Goal: Register for event/course

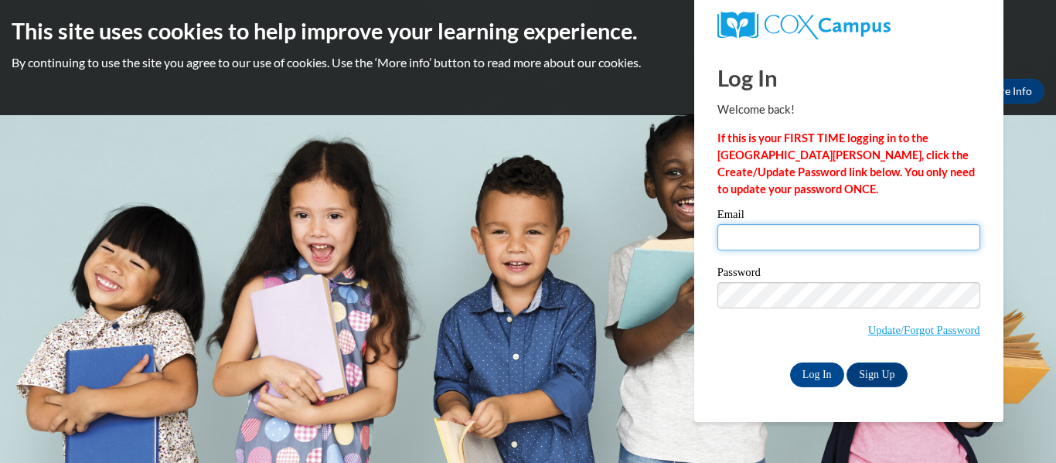
click at [808, 241] on input "Email" at bounding box center [848, 237] width 263 height 26
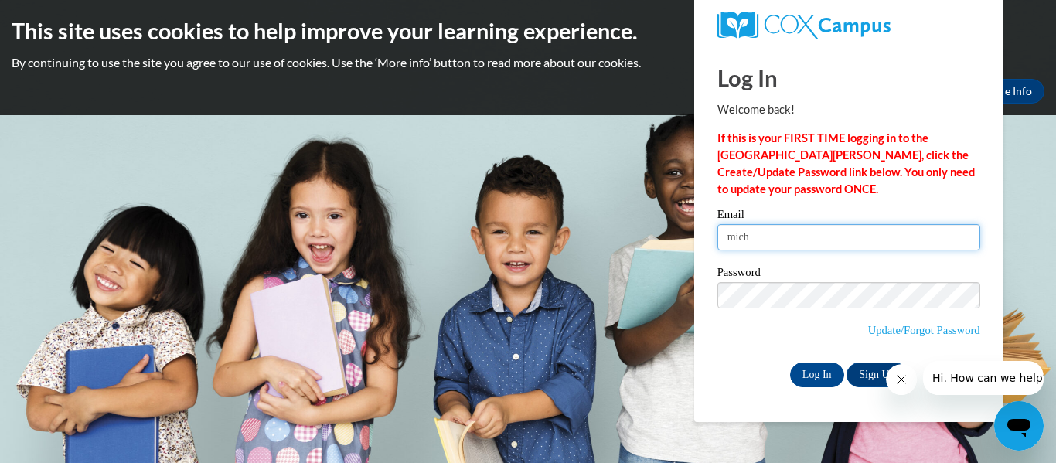
type input "[EMAIL_ADDRESS][DOMAIN_NAME]"
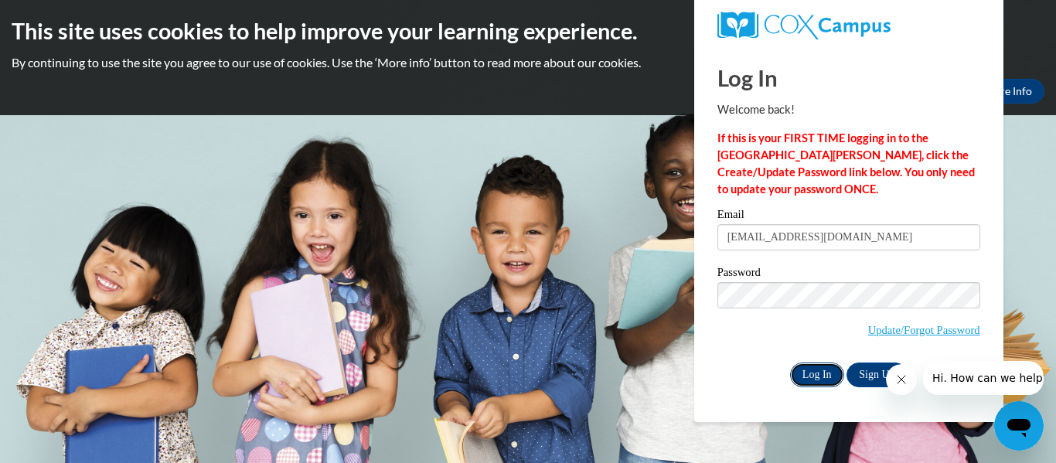
click at [823, 376] on input "Log In" at bounding box center [817, 374] width 54 height 25
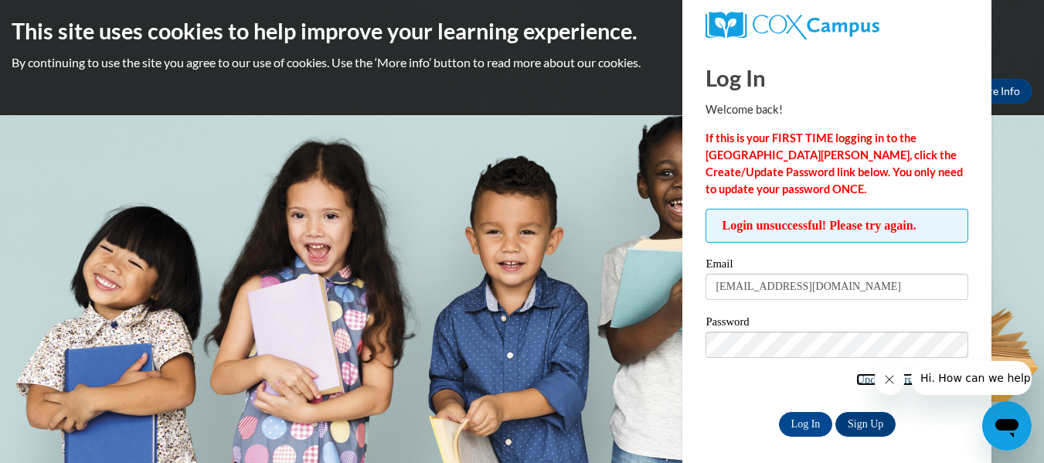
click at [861, 377] on link "Update/Forgot Password" at bounding box center [912, 379] width 112 height 12
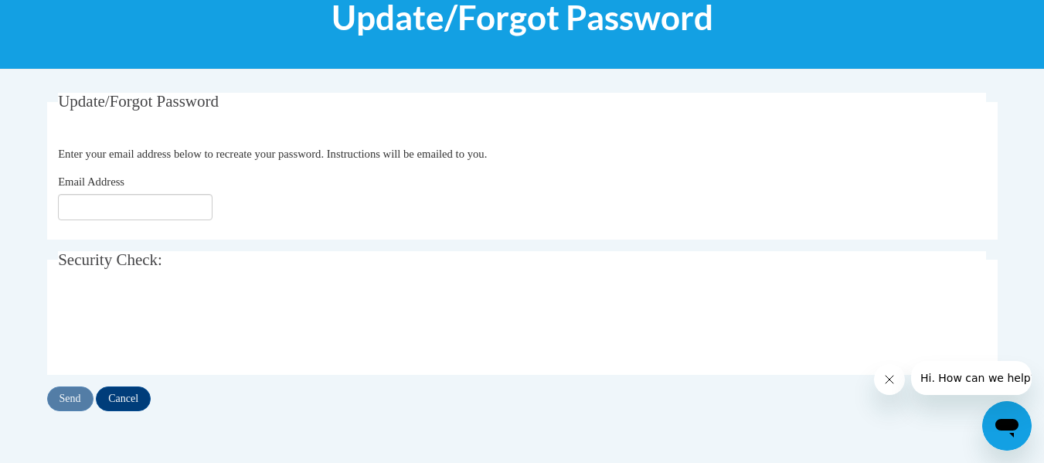
scroll to position [309, 0]
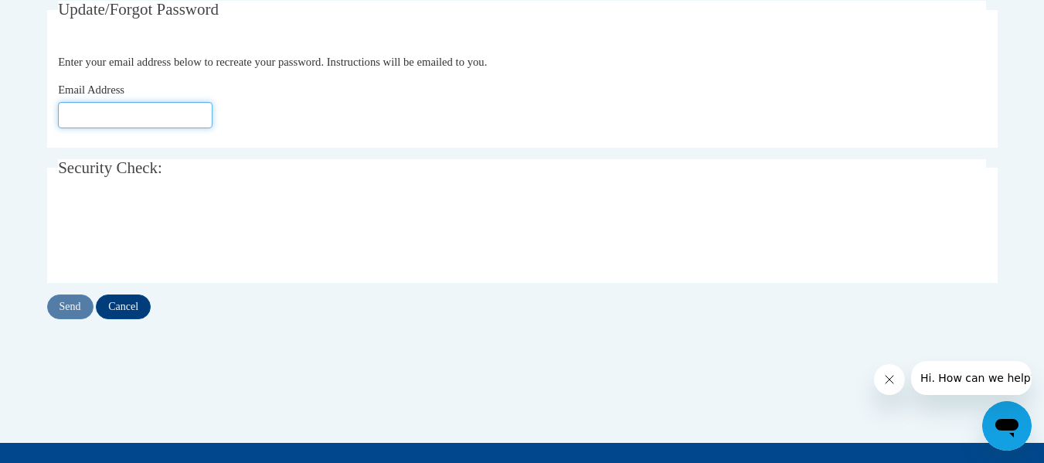
click at [174, 114] on input "Email Address" at bounding box center [135, 115] width 155 height 26
type input "[EMAIL_ADDRESS][DOMAIN_NAME]"
click at [71, 307] on input "Send" at bounding box center [70, 306] width 46 height 25
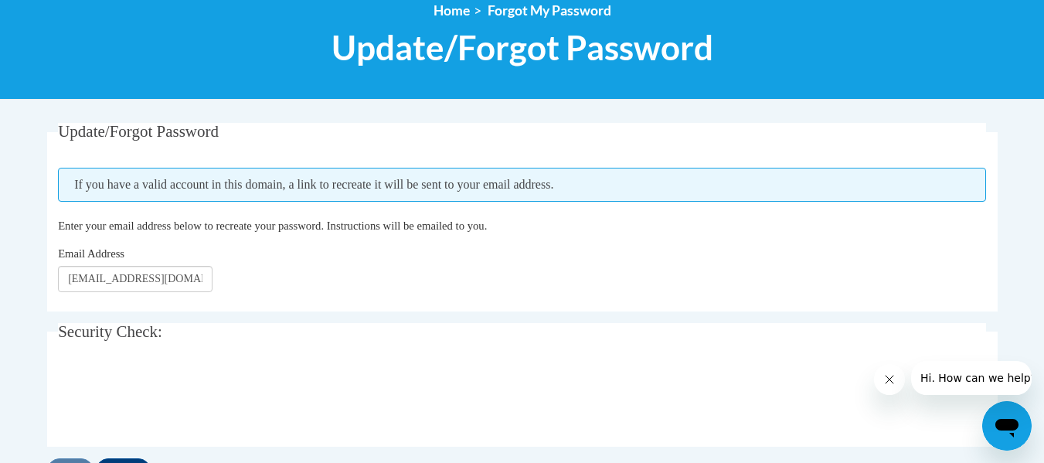
scroll to position [232, 0]
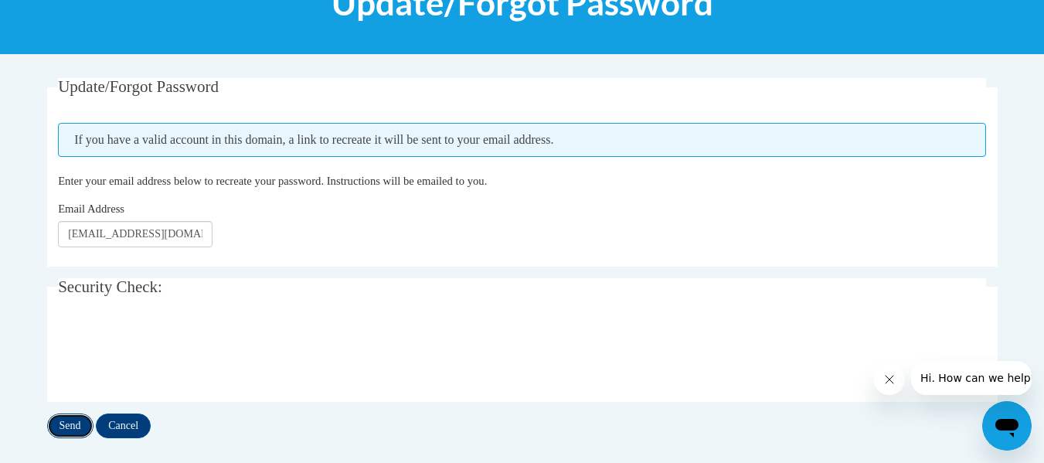
click at [73, 420] on input "Send" at bounding box center [70, 425] width 46 height 25
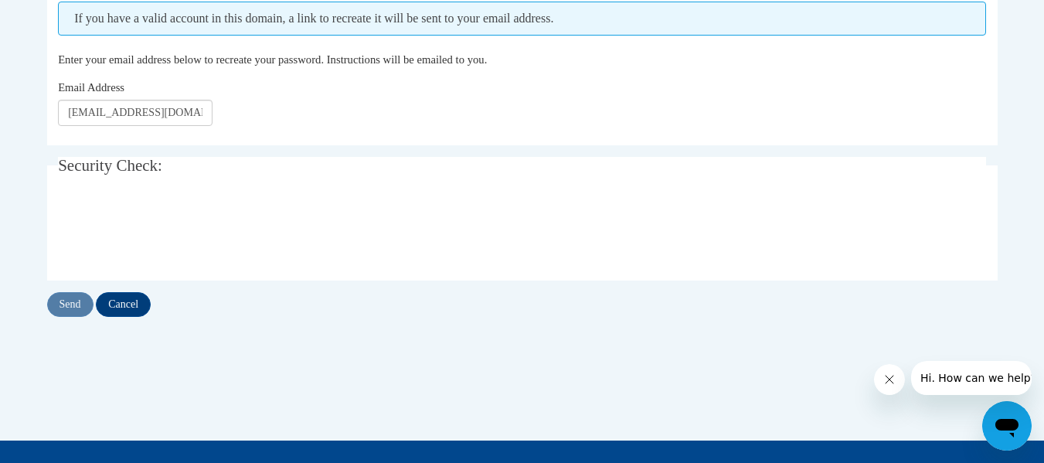
scroll to position [44, 0]
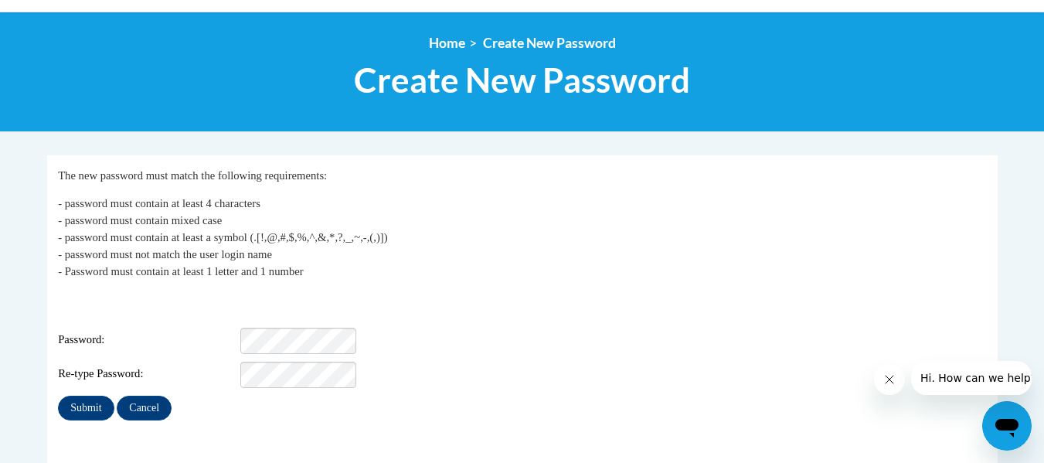
scroll to position [232, 0]
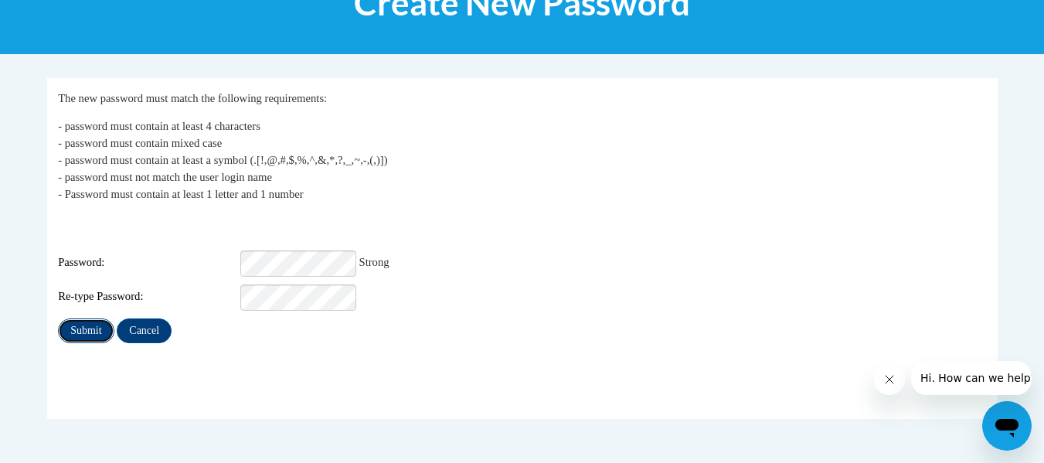
click at [73, 321] on input "Submit" at bounding box center [86, 330] width 56 height 25
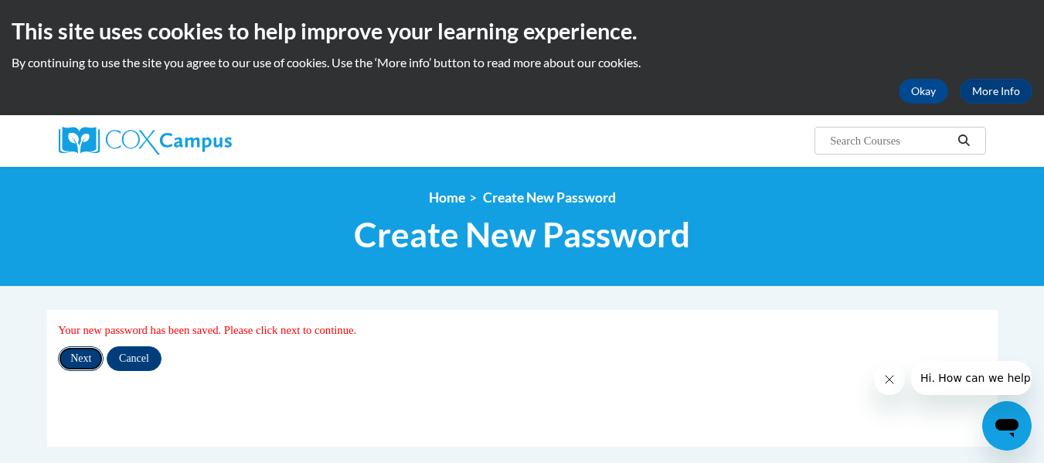
click at [78, 357] on input "Next" at bounding box center [81, 358] width 46 height 25
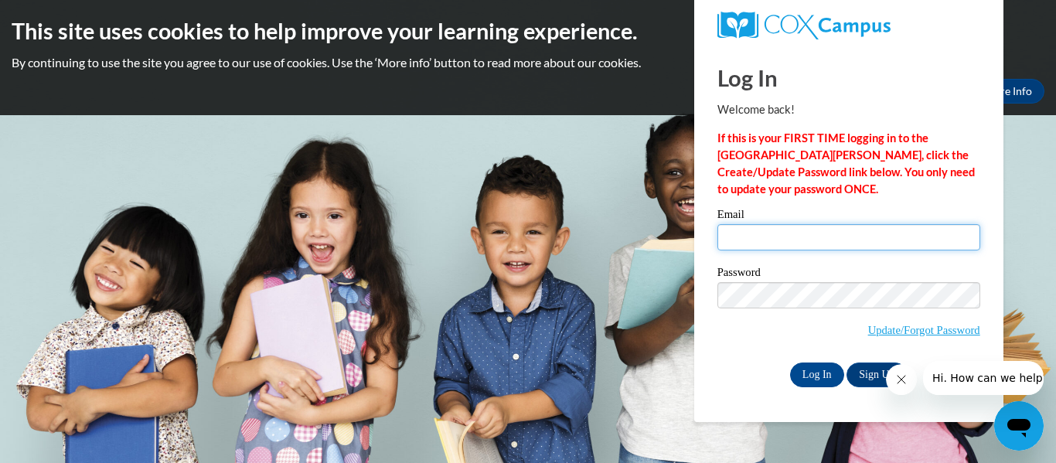
type input "michellehess2021@gmail.com"
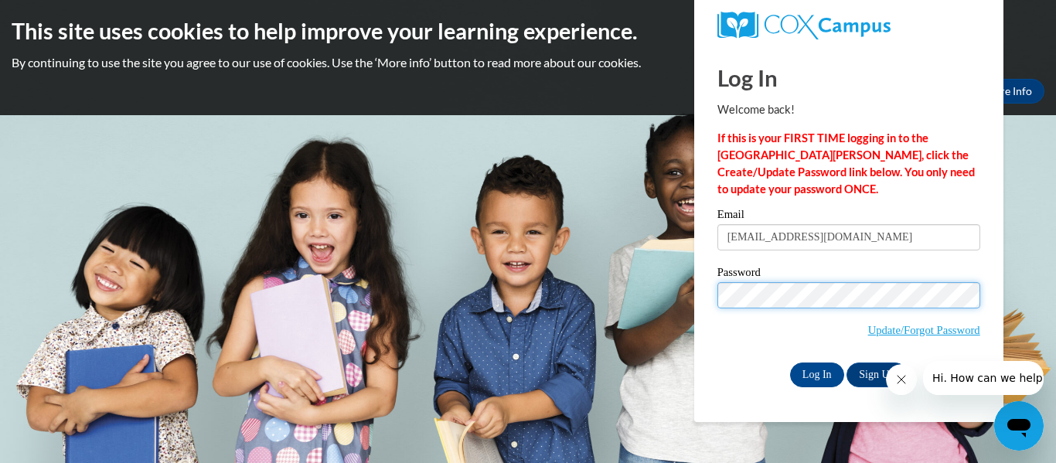
click at [703, 323] on div "Log In Welcome back! If this is your FIRST TIME logging in to the NEW Cox Campu…" at bounding box center [848, 234] width 332 height 376
click at [790, 362] on input "Log In" at bounding box center [817, 374] width 54 height 25
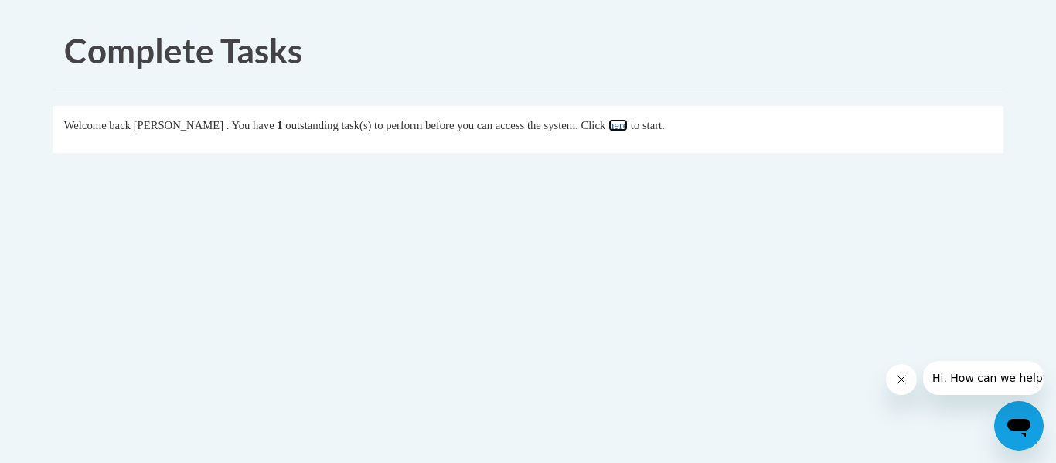
click at [627, 126] on link "here" at bounding box center [617, 125] width 19 height 12
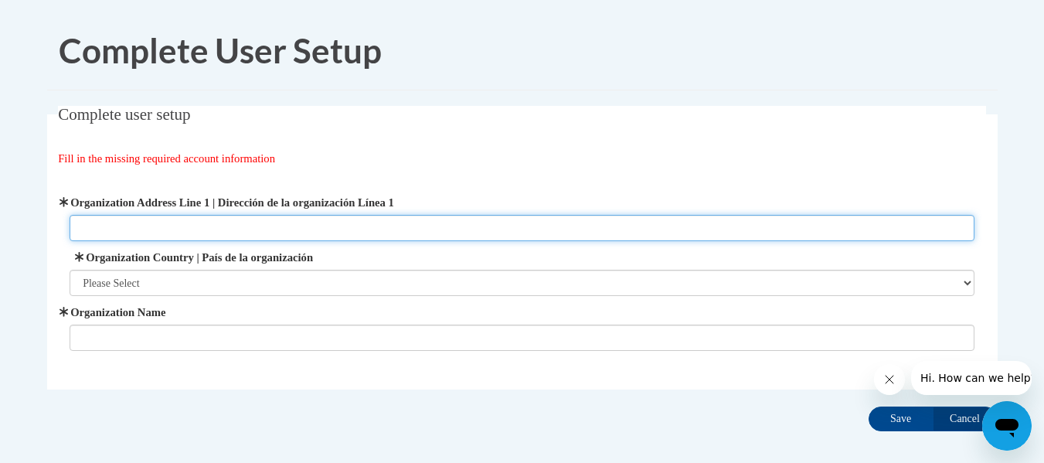
click at [311, 226] on input "Organization Address Line 1 | Dirección de la organización Línea 1" at bounding box center [522, 228] width 905 height 26
type input "2534 Woodville Rd, Northwood, OH 43619"
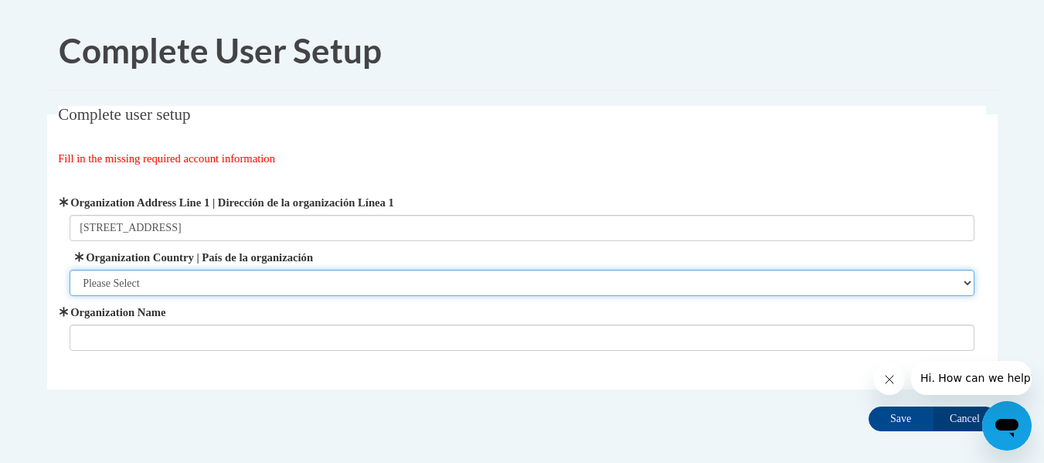
select select "ad49bcad-a171-4b2e-b99c-48b446064914"
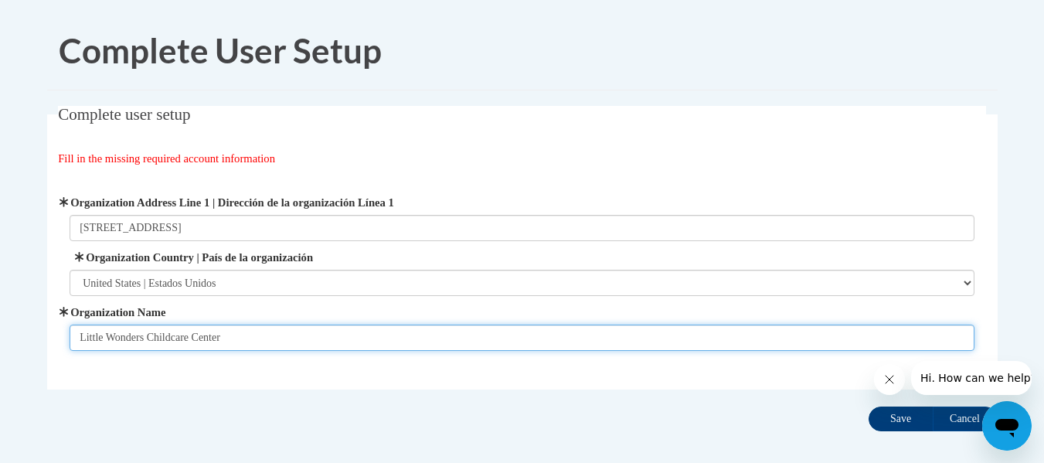
type input "Little Wonders Childcare Center"
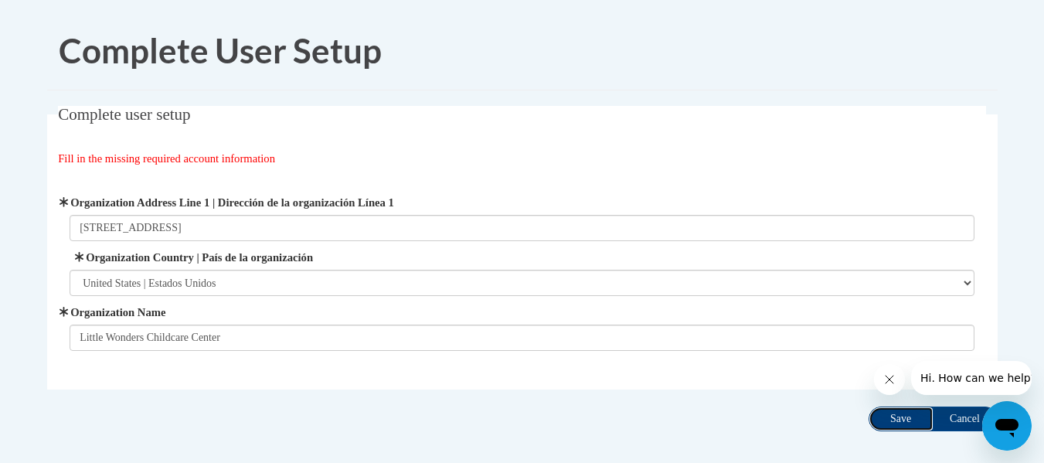
click at [908, 425] on input "Save" at bounding box center [901, 418] width 65 height 25
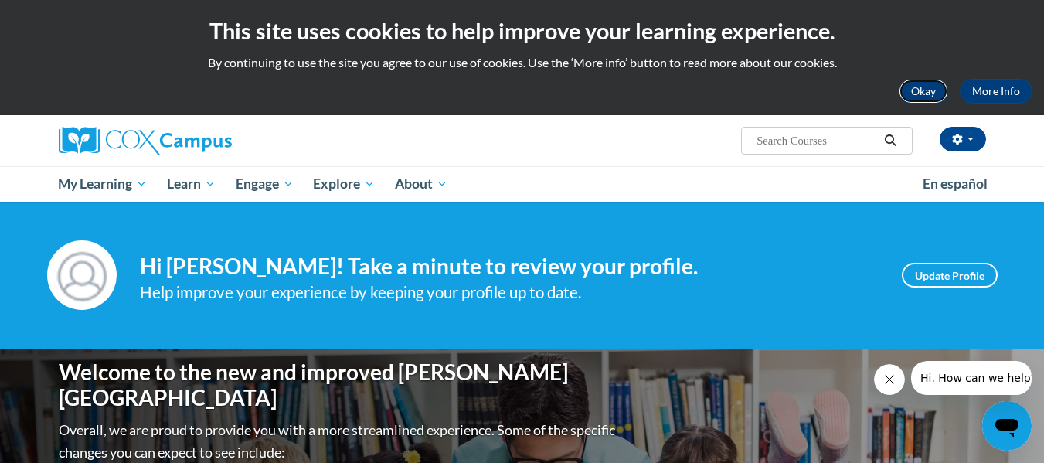
click at [926, 87] on button "Okay" at bounding box center [923, 91] width 49 height 25
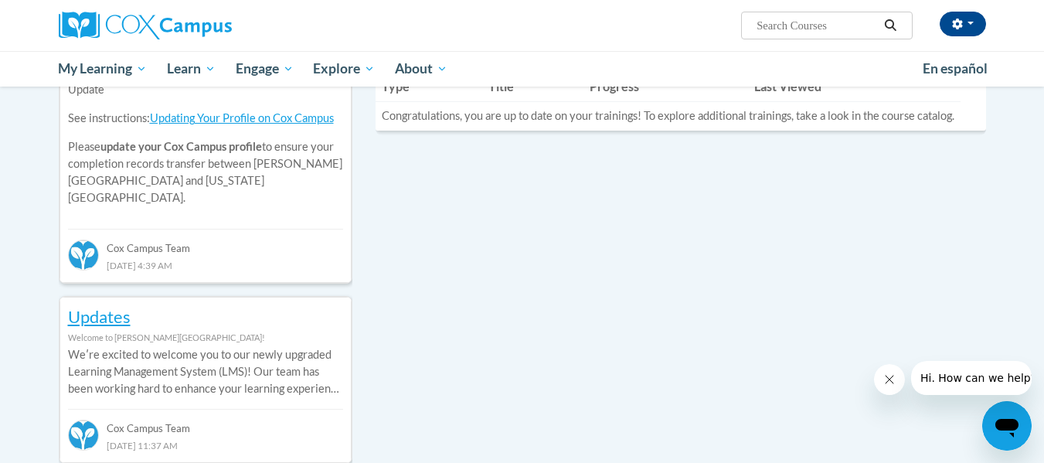
scroll to position [618, 0]
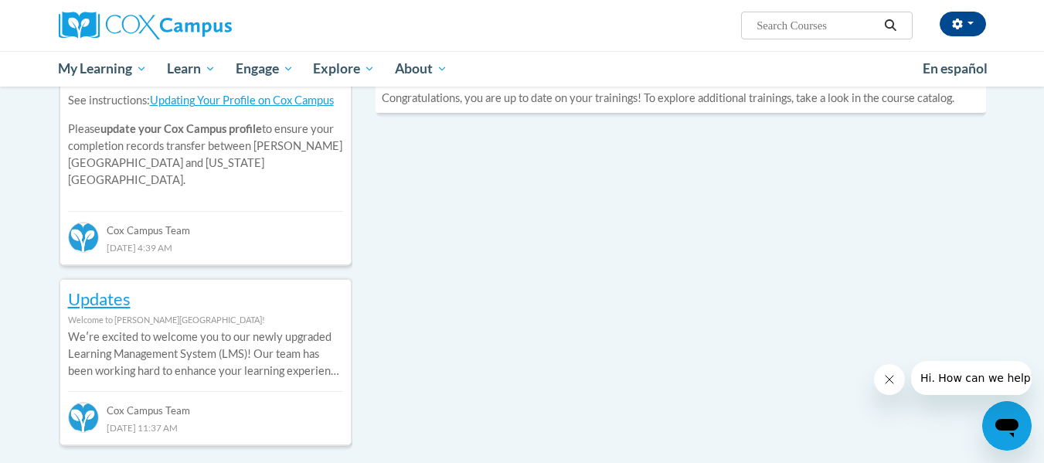
click at [828, 29] on input "Search..." at bounding box center [817, 25] width 124 height 19
type input "an ecosystem approach to developing the foundation for reading"
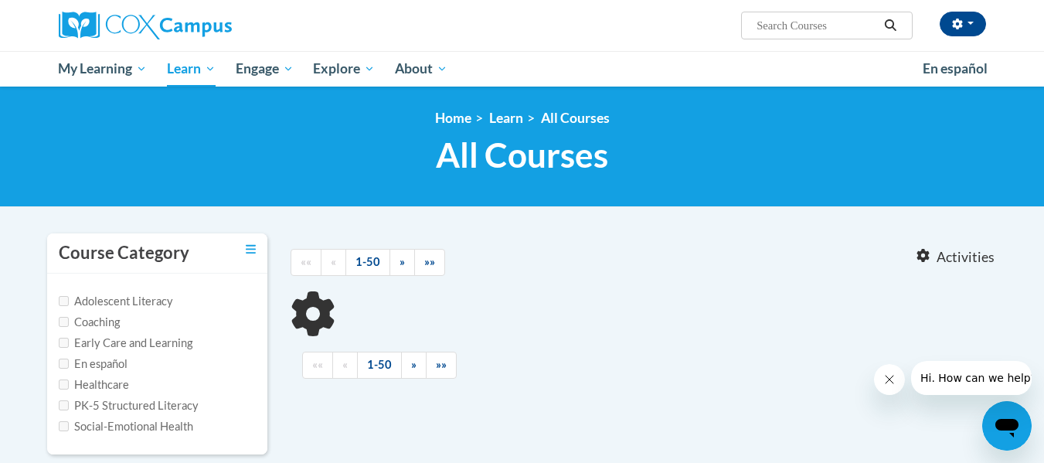
type input "an ecosystem approach to developing the foundation for reading"
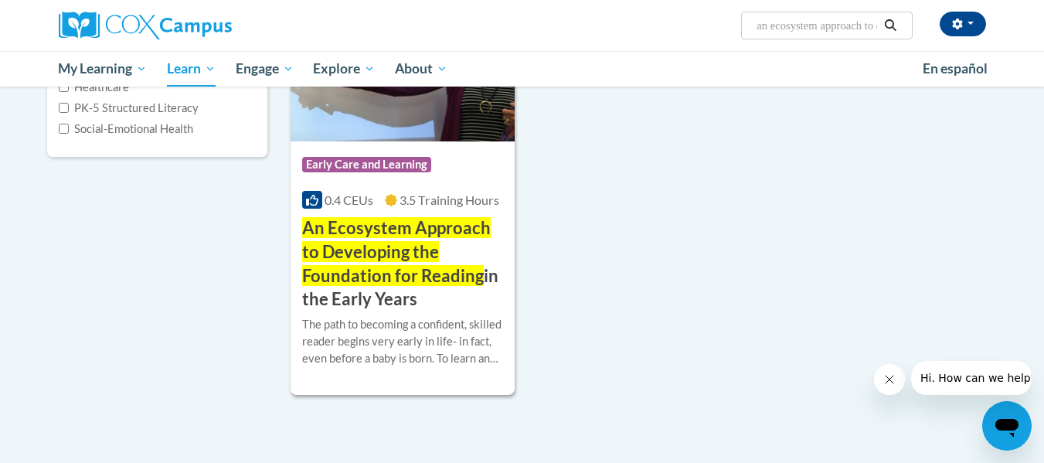
scroll to position [309, 0]
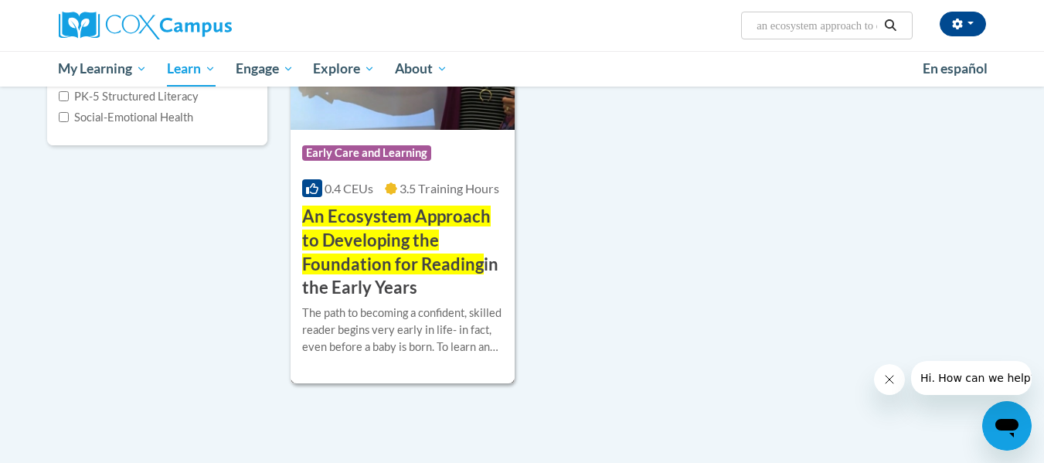
click at [374, 261] on span "An Ecosystem Approach to Developing the Foundation for Reading" at bounding box center [396, 240] width 189 height 69
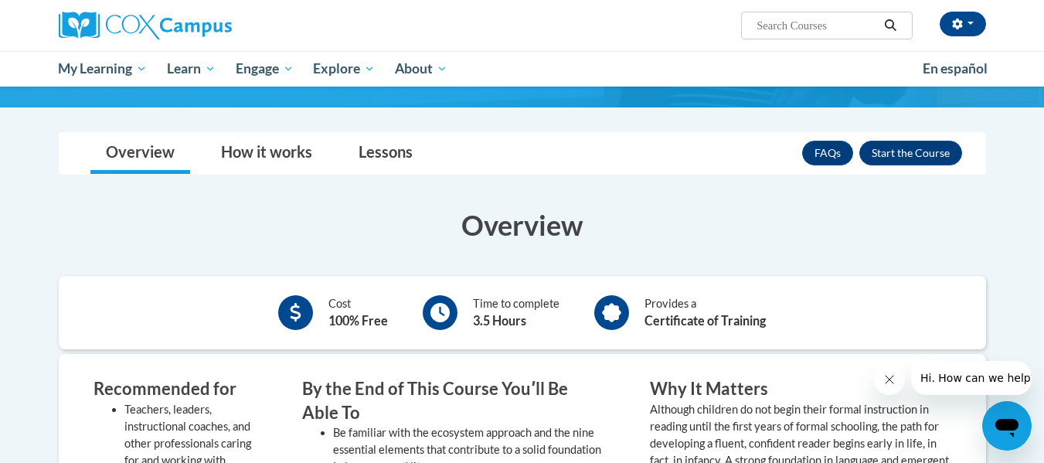
scroll to position [386, 0]
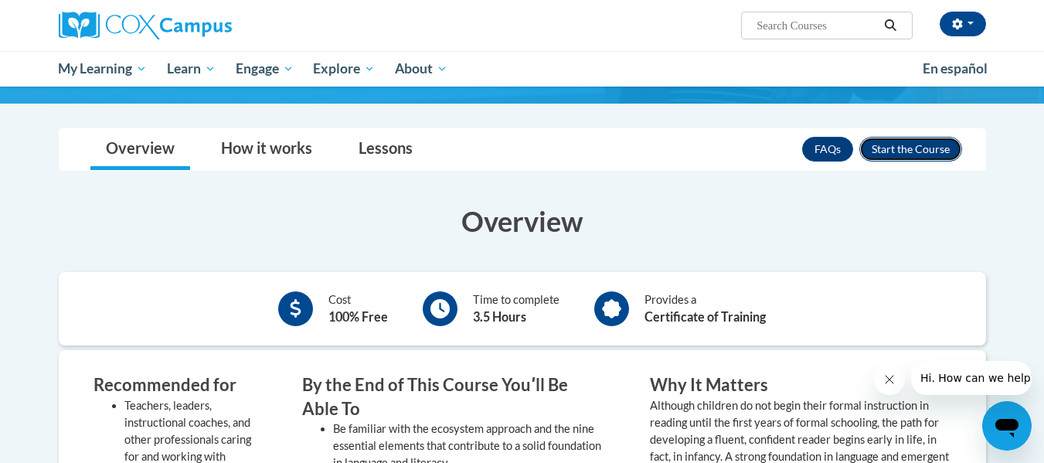
click at [927, 145] on button "Enroll" at bounding box center [910, 149] width 103 height 25
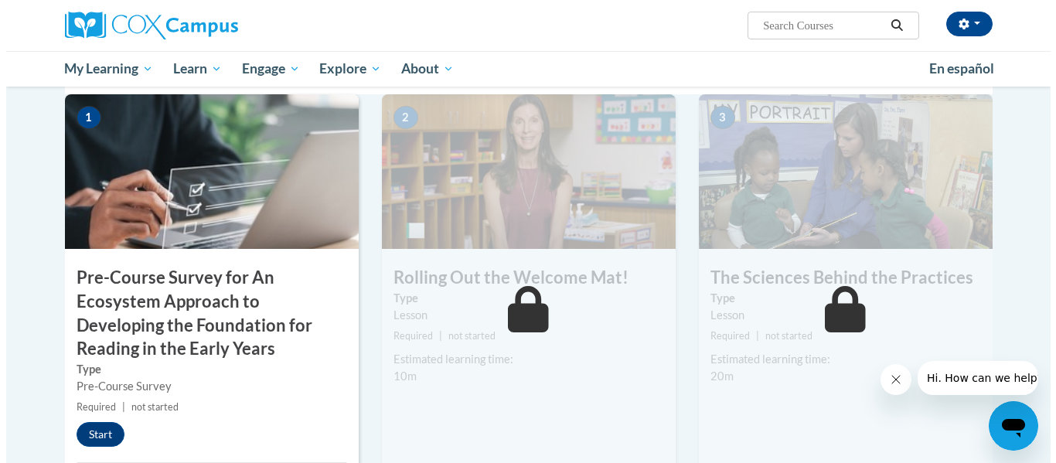
scroll to position [386, 0]
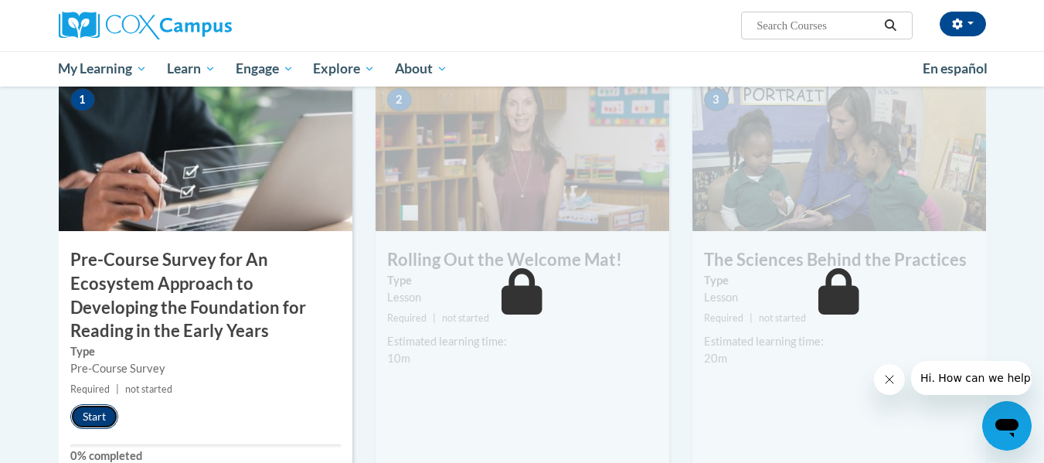
click at [93, 412] on button "Start" at bounding box center [94, 416] width 48 height 25
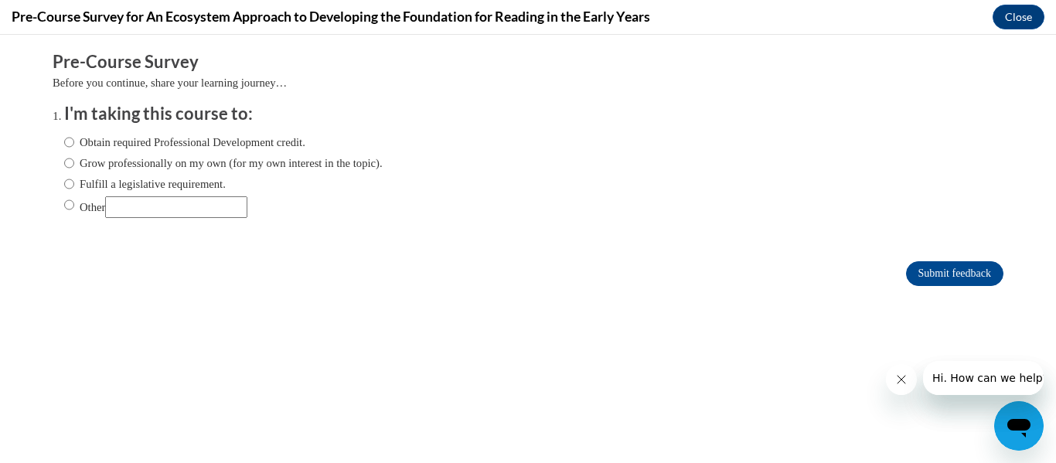
scroll to position [0, 0]
click at [64, 142] on input "Obtain required Professional Development credit." at bounding box center [69, 142] width 10 height 17
radio input "true"
click at [946, 269] on input "Submit feedback" at bounding box center [954, 273] width 97 height 25
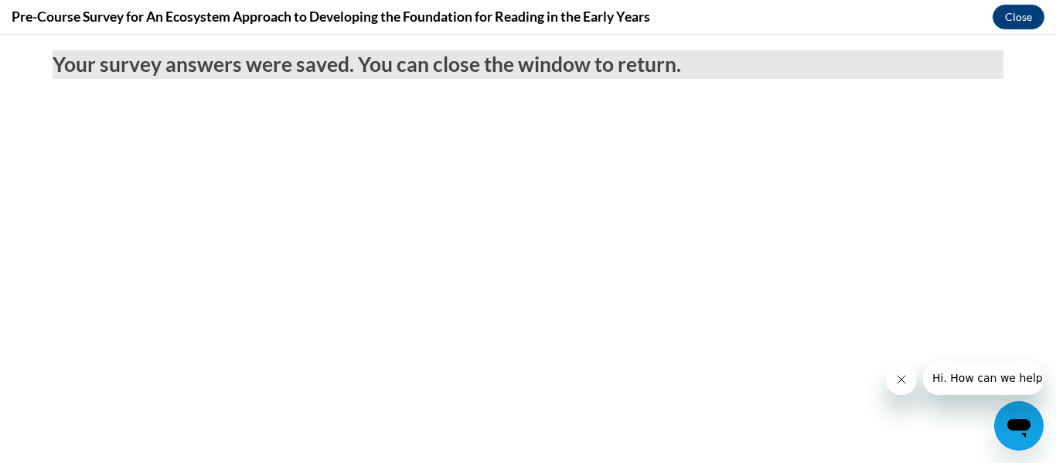
click at [897, 373] on icon "Close message from company" at bounding box center [900, 379] width 12 height 12
click at [900, 377] on icon "Close message from company" at bounding box center [900, 379] width 12 height 12
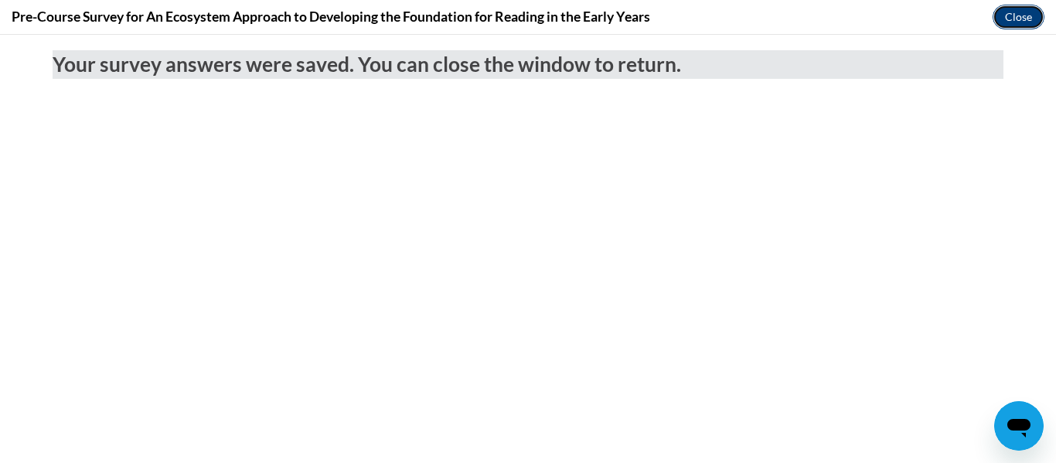
click at [1017, 15] on button "Close" at bounding box center [1018, 17] width 52 height 25
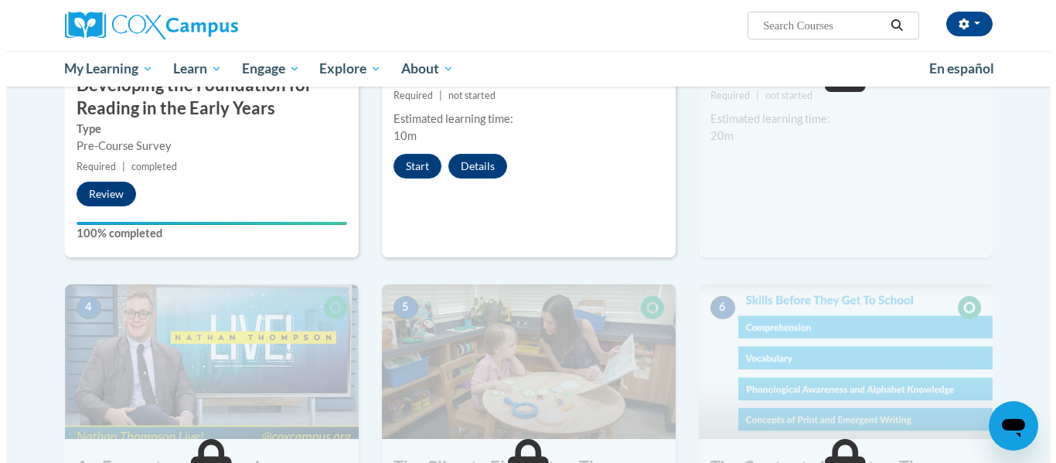
scroll to position [618, 0]
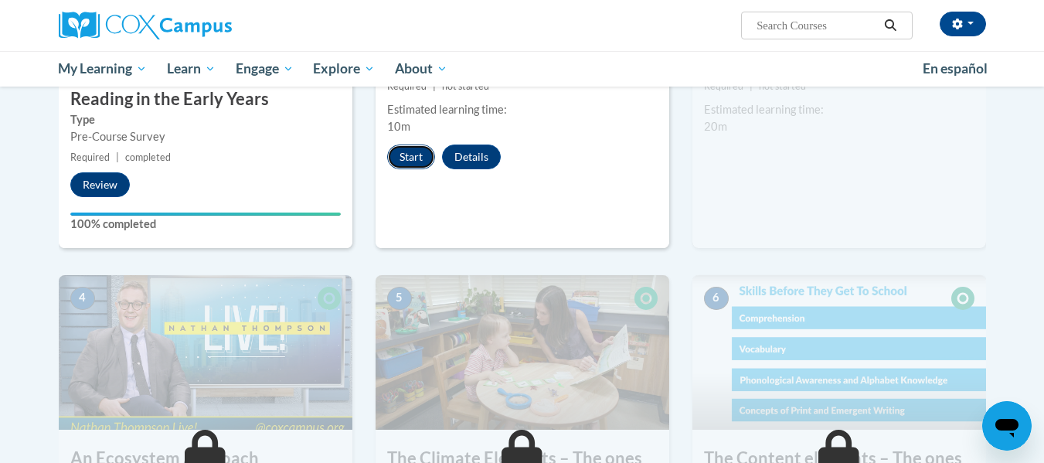
click at [413, 162] on button "Start" at bounding box center [411, 157] width 48 height 25
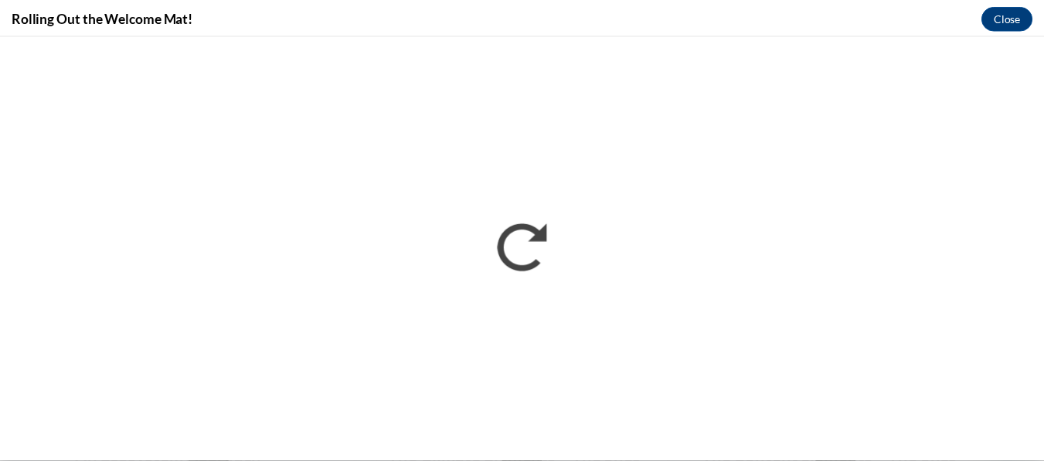
scroll to position [0, 0]
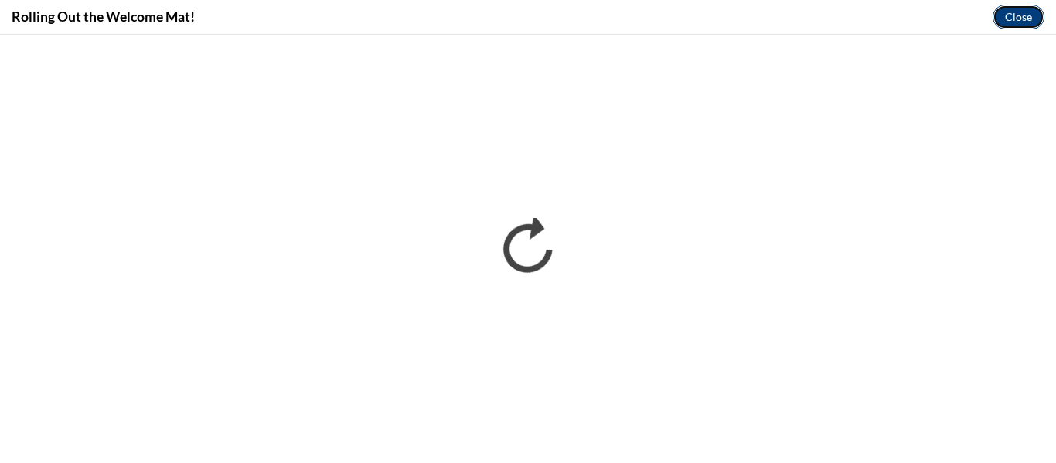
click at [1026, 13] on button "Close" at bounding box center [1018, 17] width 52 height 25
